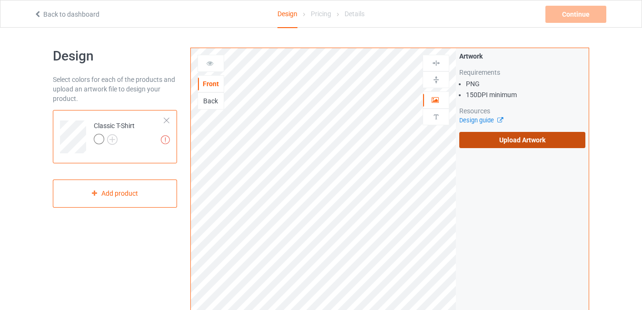
click at [513, 139] on label "Upload Artwork" at bounding box center [522, 140] width 126 height 16
click at [0, 0] on input "Upload Artwork" at bounding box center [0, 0] width 0 height 0
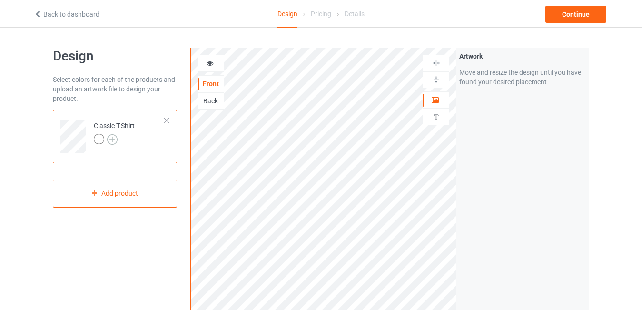
click at [111, 138] on img at bounding box center [112, 139] width 10 height 10
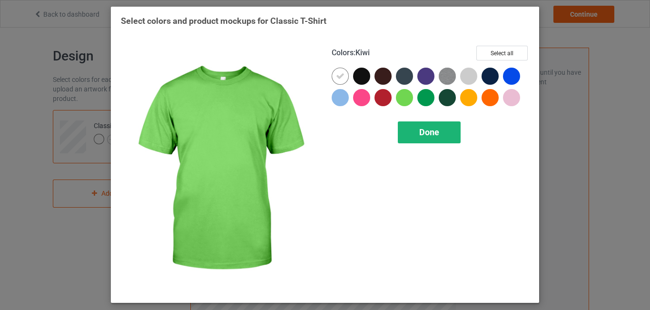
click at [422, 128] on span "Done" at bounding box center [429, 132] width 20 height 10
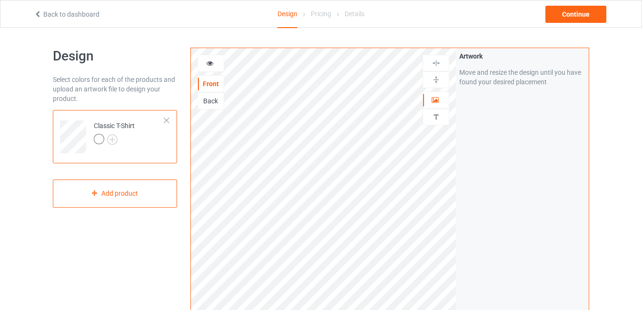
click at [209, 63] on icon at bounding box center [210, 62] width 8 height 7
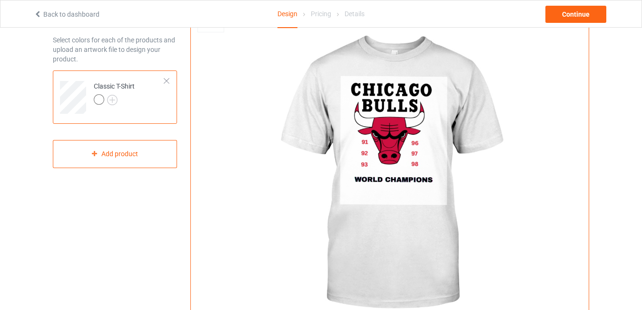
scroll to position [39, 0]
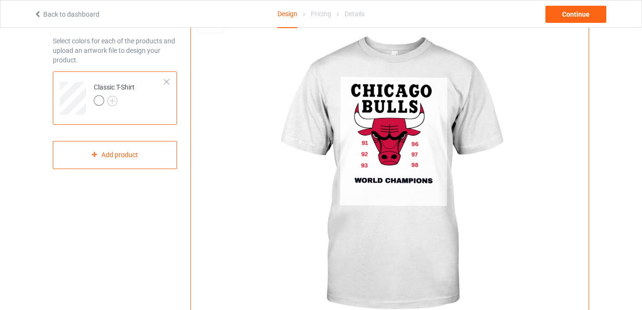
click at [384, 151] on img at bounding box center [389, 175] width 265 height 331
click at [71, 13] on link "Back to dashboard" at bounding box center [67, 14] width 66 height 8
